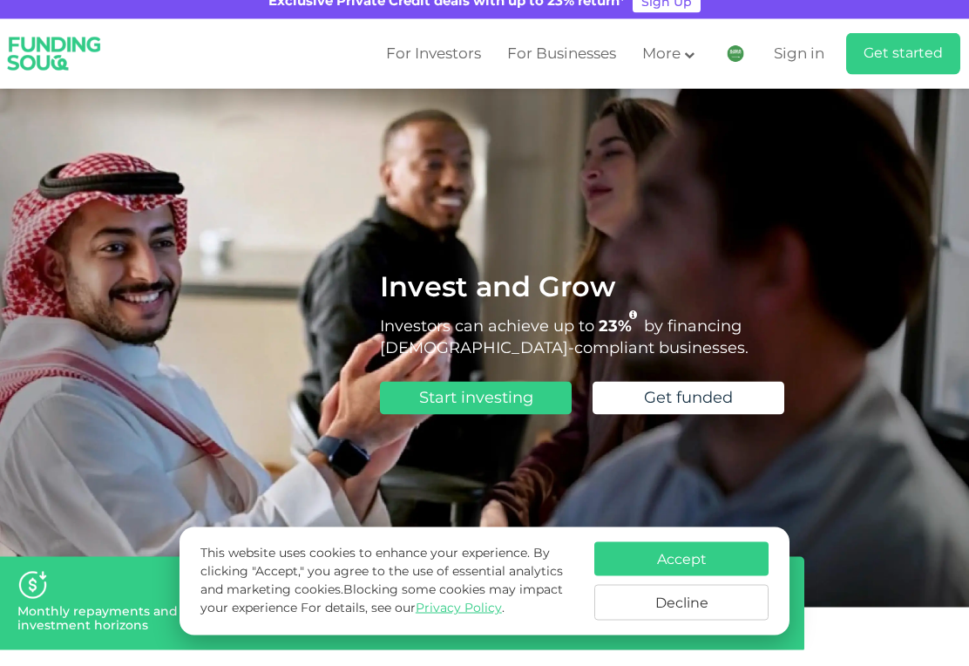
scroll to position [19, 0]
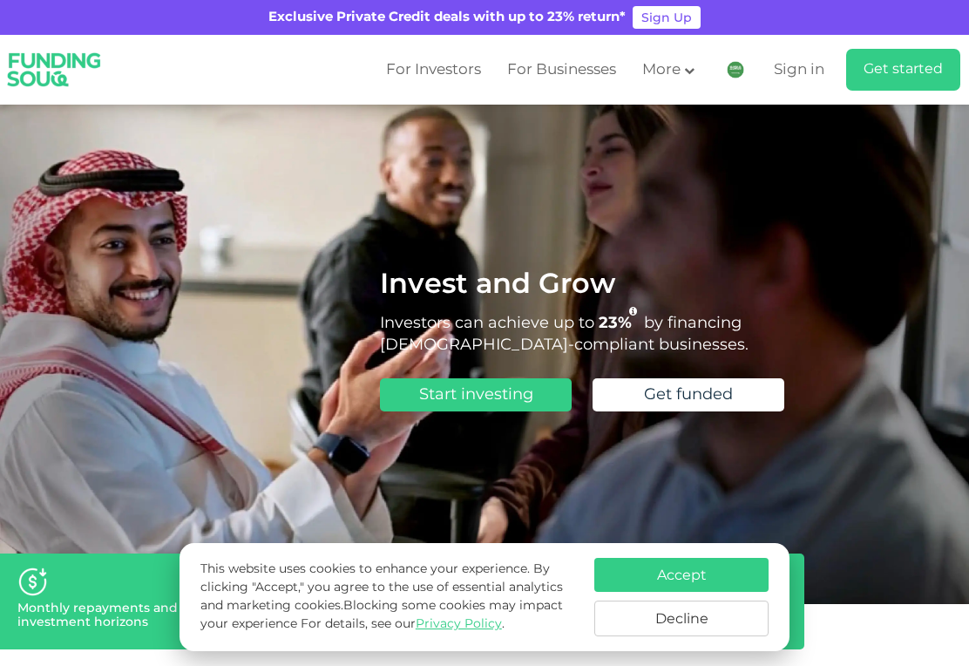
click at [686, 633] on button "Decline" at bounding box center [682, 619] width 174 height 36
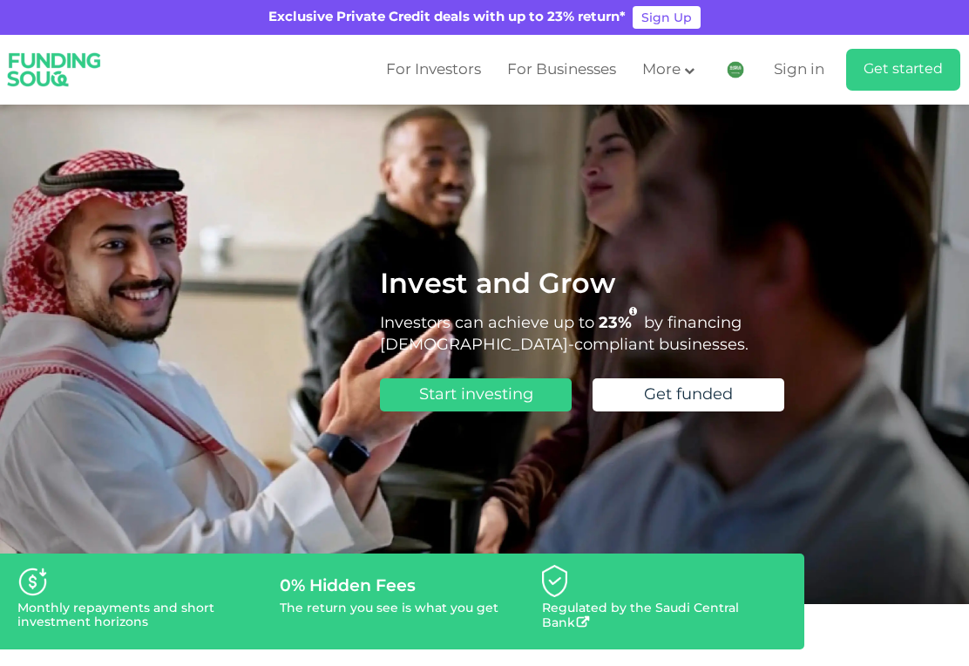
click at [413, 58] on link "For Investors" at bounding box center [434, 70] width 104 height 29
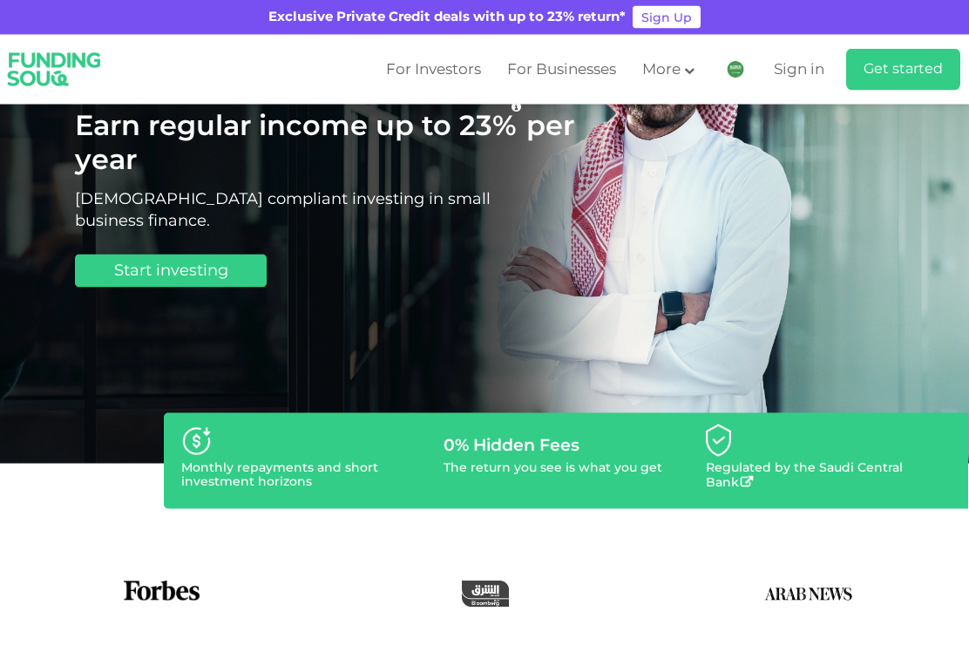
scroll to position [160, 0]
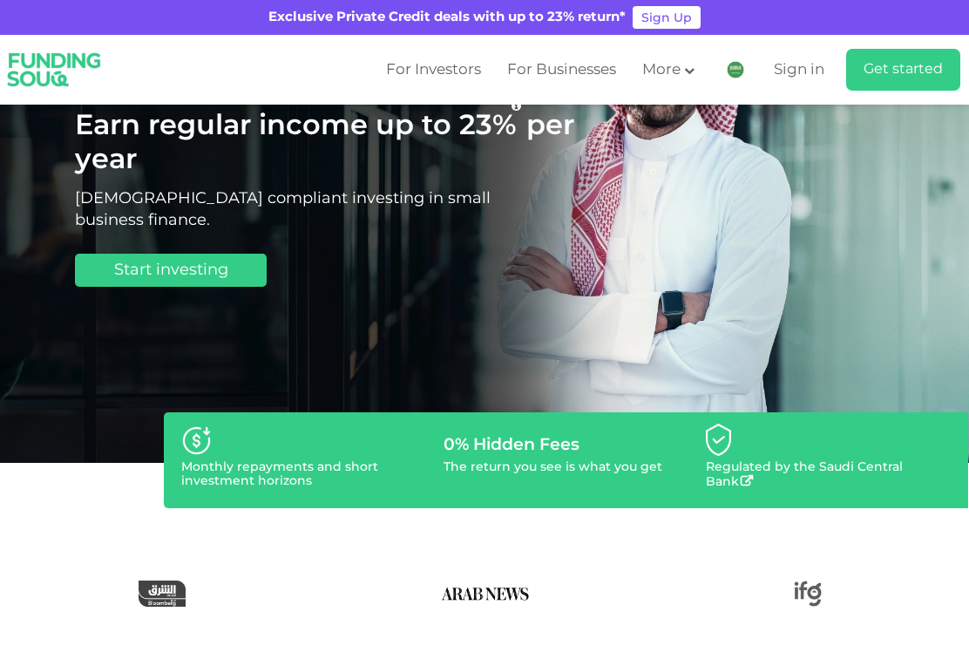
click at [206, 456] on img at bounding box center [196, 440] width 31 height 31
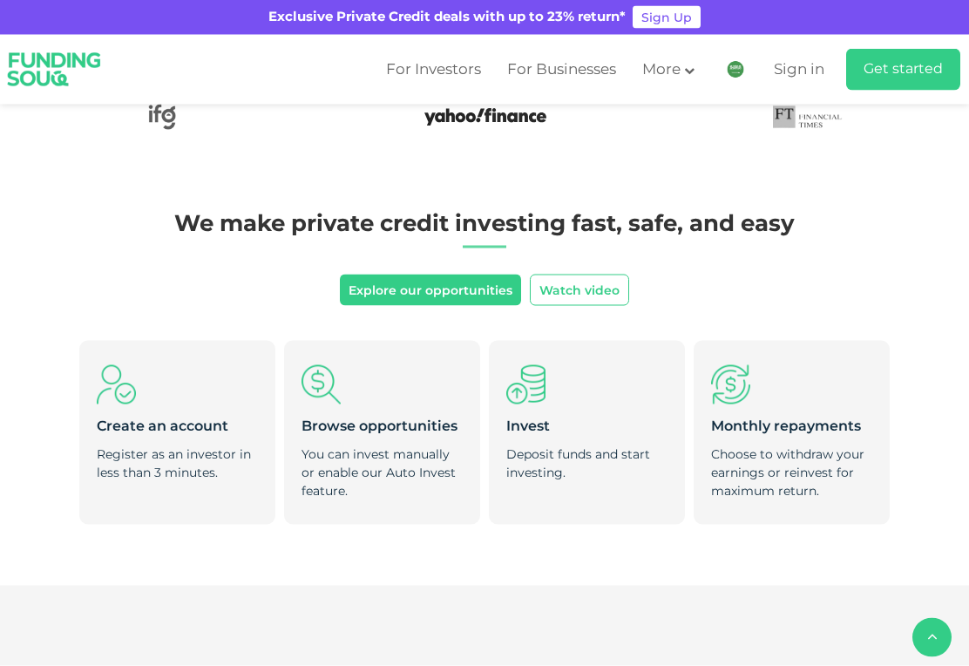
scroll to position [637, 0]
click at [157, 481] on div "Register as an investor in less than 3 minutes." at bounding box center [177, 463] width 161 height 37
click at [126, 436] on div "Create an account" at bounding box center [177, 426] width 161 height 19
click at [106, 404] on img at bounding box center [116, 383] width 39 height 39
click at [55, 407] on div "We make private credit investing fast, safe, and easy Explore our opportunities…" at bounding box center [484, 397] width 969 height 376
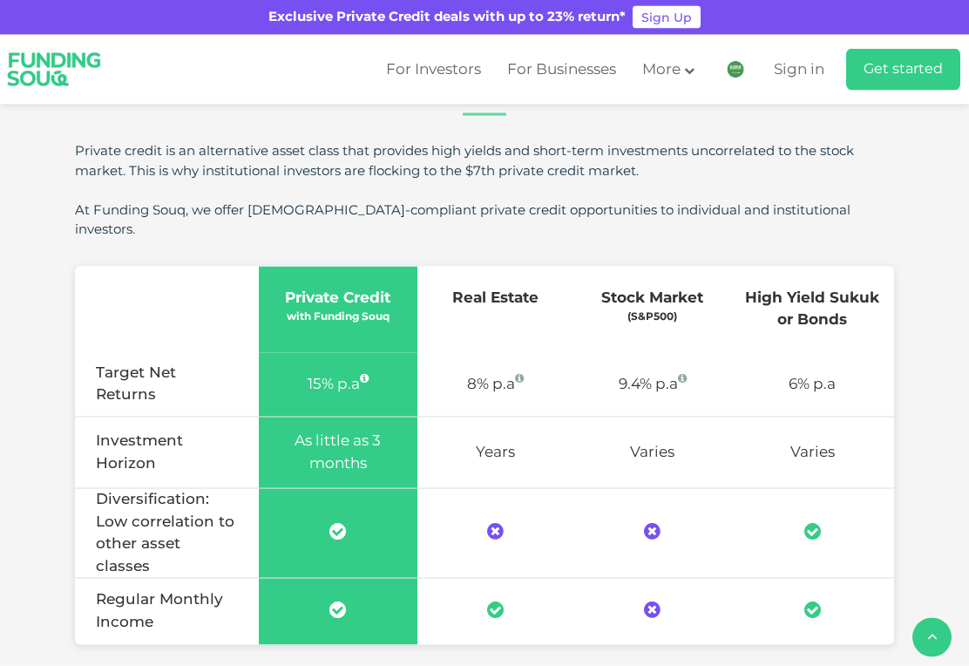
scroll to position [1207, 0]
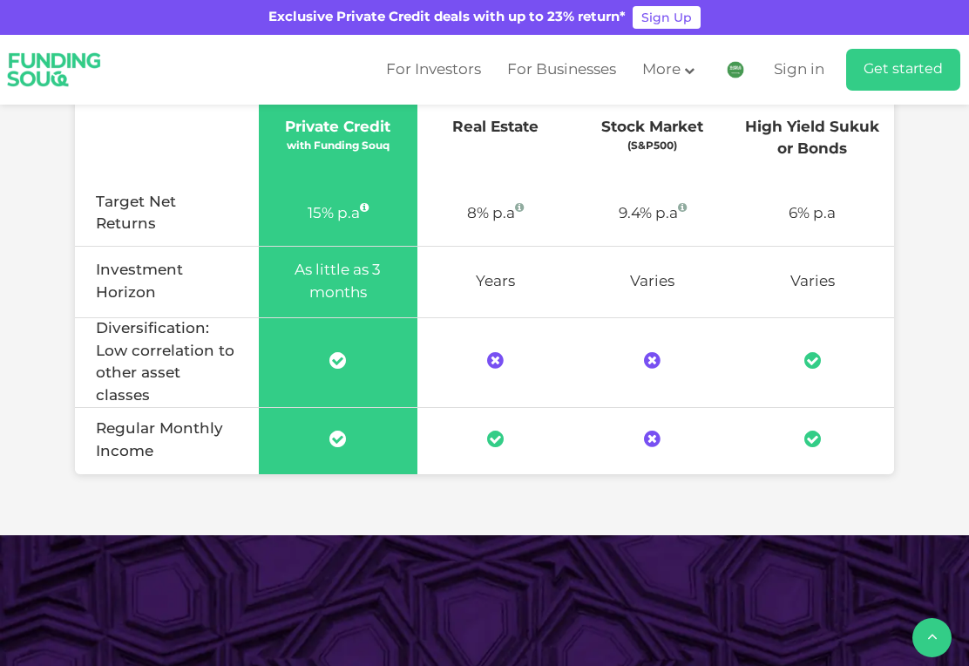
click at [138, 424] on td "Regular Monthly Income" at bounding box center [167, 441] width 184 height 66
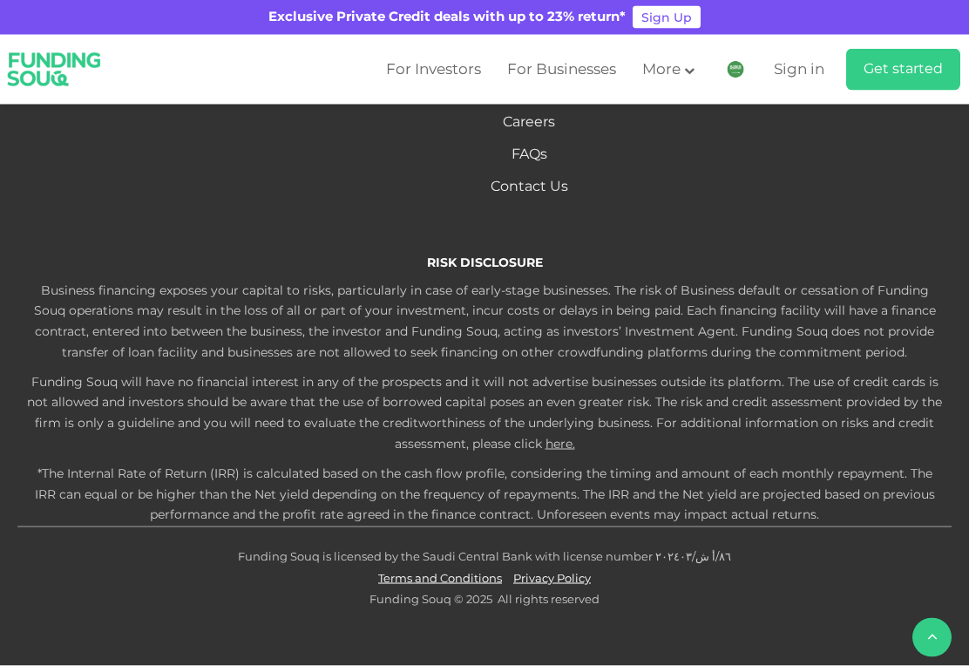
scroll to position [3890, 0]
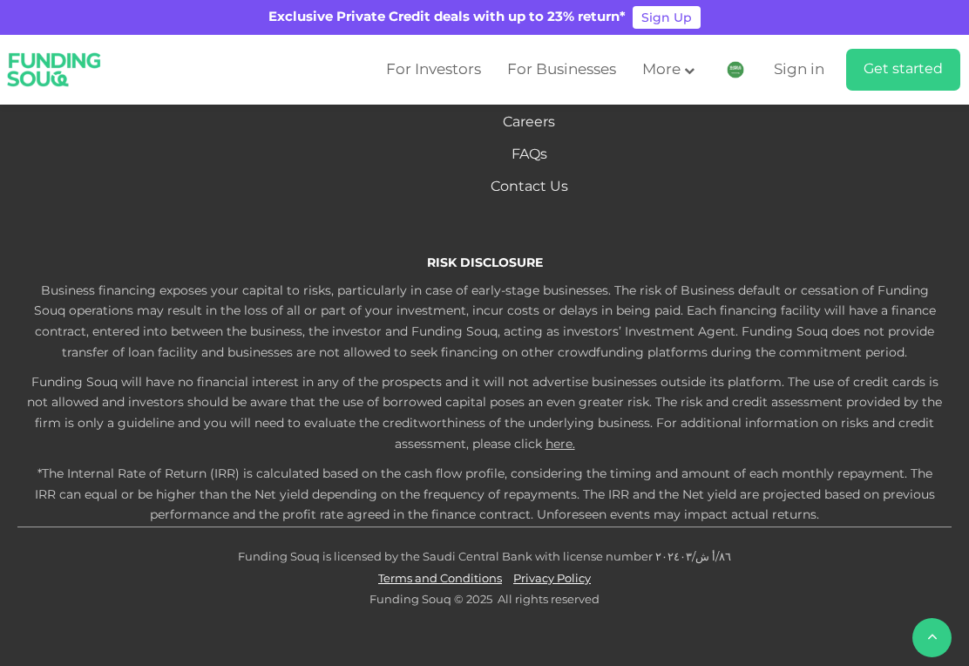
scroll to position [5801, 0]
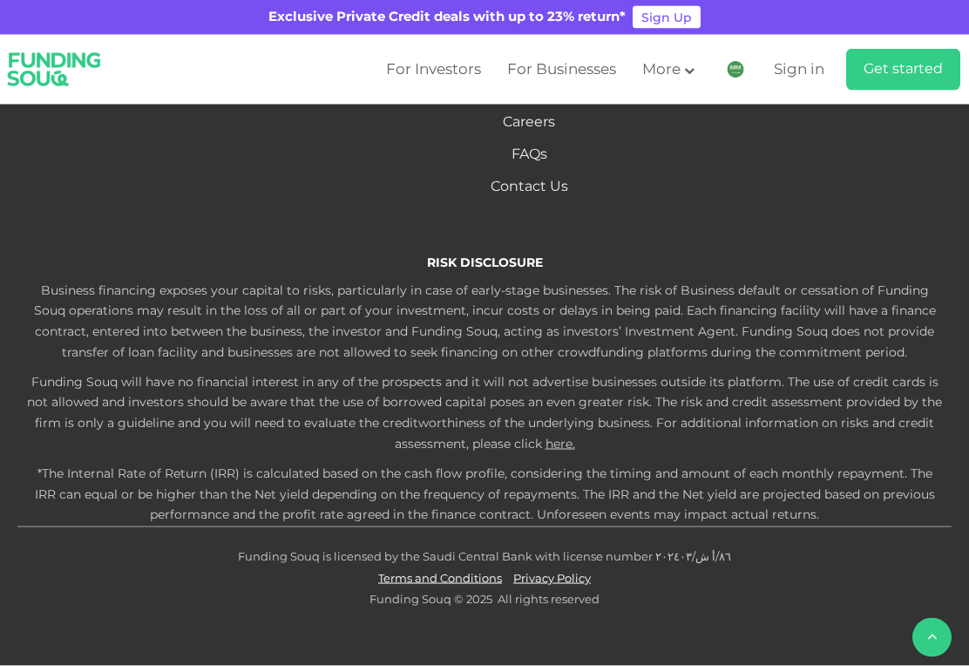
click at [41, 78] on img at bounding box center [55, 69] width 118 height 63
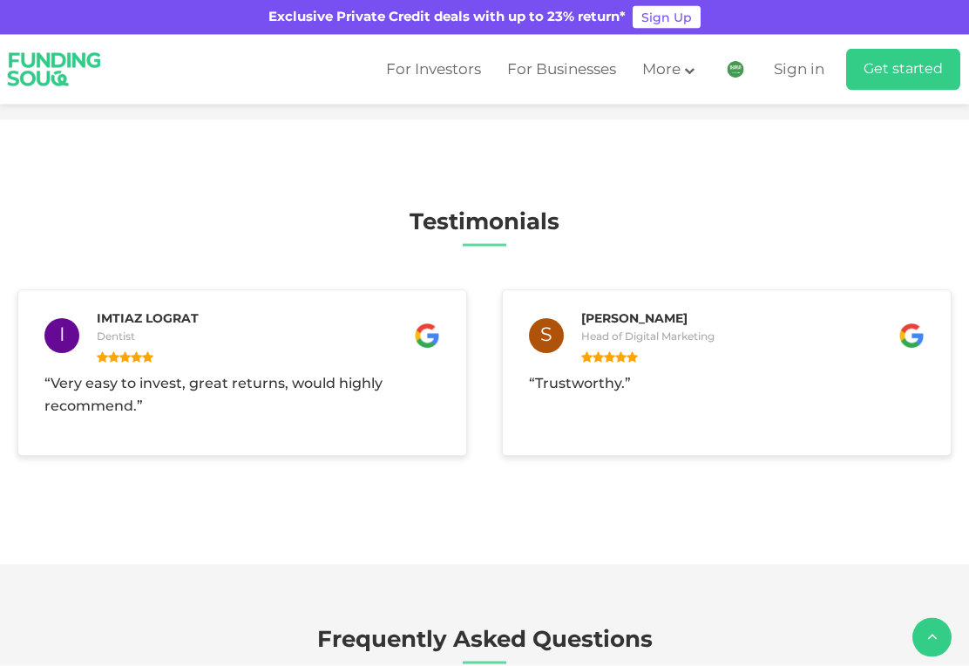
type tc-range-slider "4"
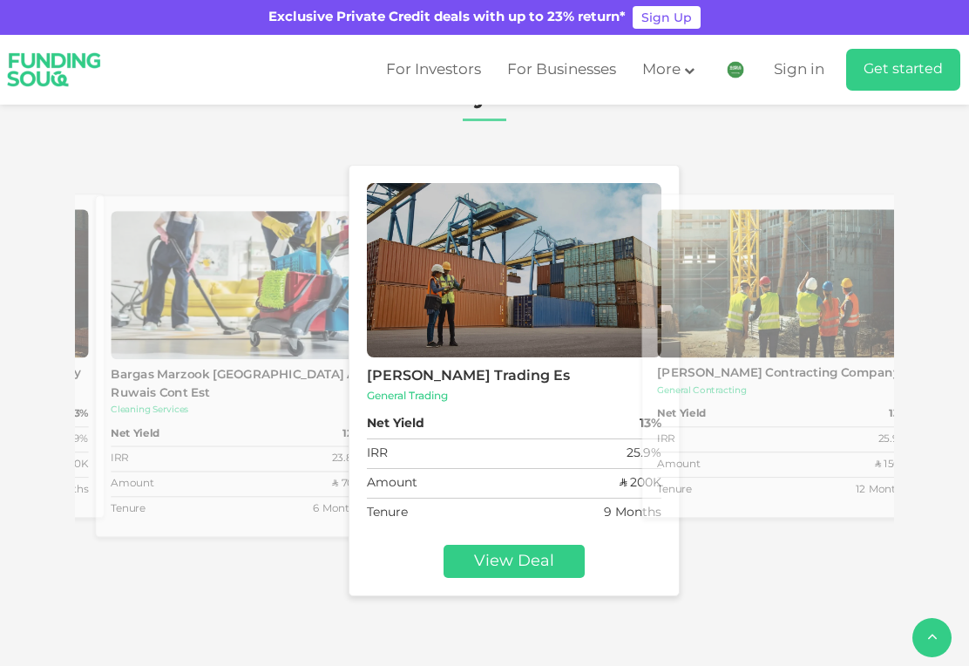
scroll to position [2424, 0]
